Goal: Use online tool/utility: Utilize a website feature to perform a specific function

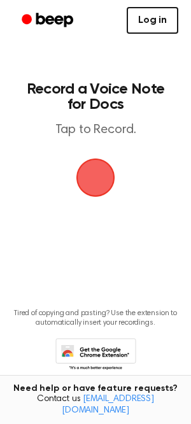
click at [154, 22] on link "Log in" at bounding box center [153, 20] width 52 height 27
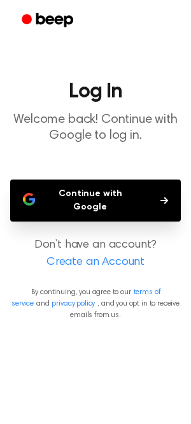
click at [98, 204] on button "Continue with Google" at bounding box center [95, 200] width 171 height 42
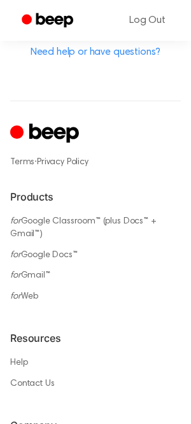
scroll to position [1018, 0]
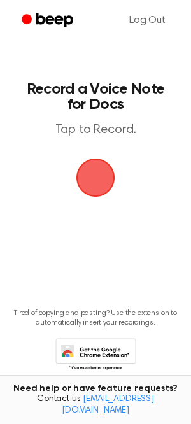
click at [104, 186] on span "button" at bounding box center [95, 177] width 39 height 39
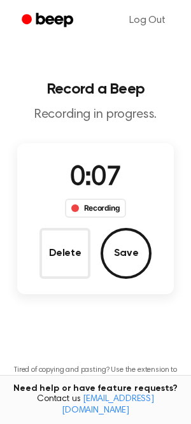
click at [107, 165] on span "0:07" at bounding box center [95, 178] width 51 height 27
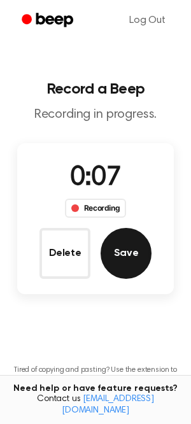
click at [132, 242] on button "Save" at bounding box center [126, 253] width 51 height 51
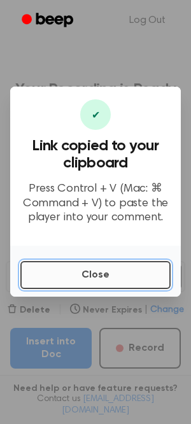
click at [90, 281] on button "Close" at bounding box center [95, 275] width 150 height 28
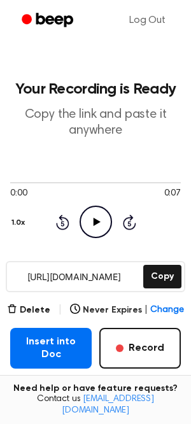
click at [93, 216] on icon "Play Audio" at bounding box center [96, 222] width 32 height 32
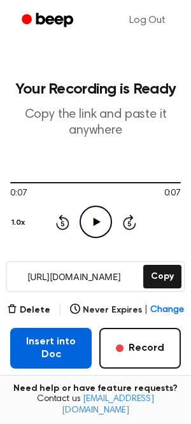
click at [60, 345] on button "Insert into Doc" at bounding box center [50, 348] width 81 height 41
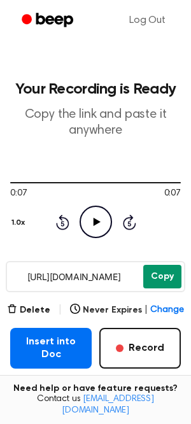
click at [167, 271] on button "Copy" at bounding box center [162, 277] width 38 height 24
click at [157, 272] on button "Copy" at bounding box center [162, 277] width 38 height 24
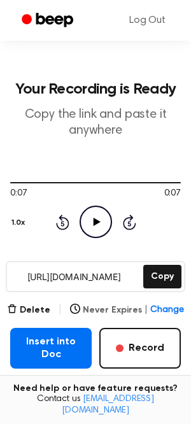
scroll to position [155, 0]
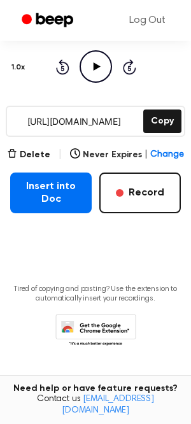
click at [101, 327] on icon at bounding box center [95, 331] width 81 height 35
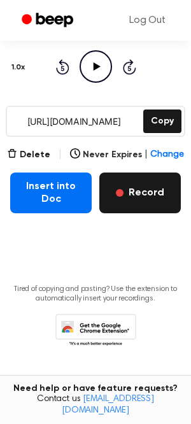
scroll to position [0, 0]
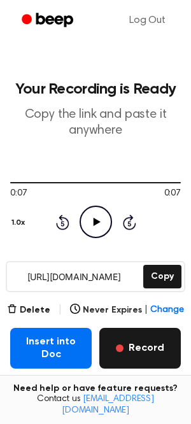
click at [109, 195] on div "0:07 0:07" at bounding box center [95, 193] width 171 height 13
